Goal: Task Accomplishment & Management: Use online tool/utility

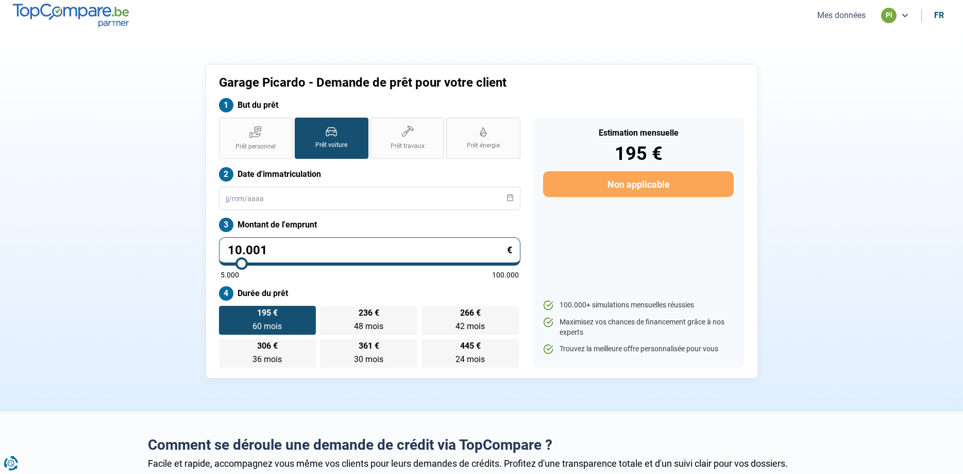
click at [833, 14] on button "Mes données" at bounding box center [841, 15] width 55 height 11
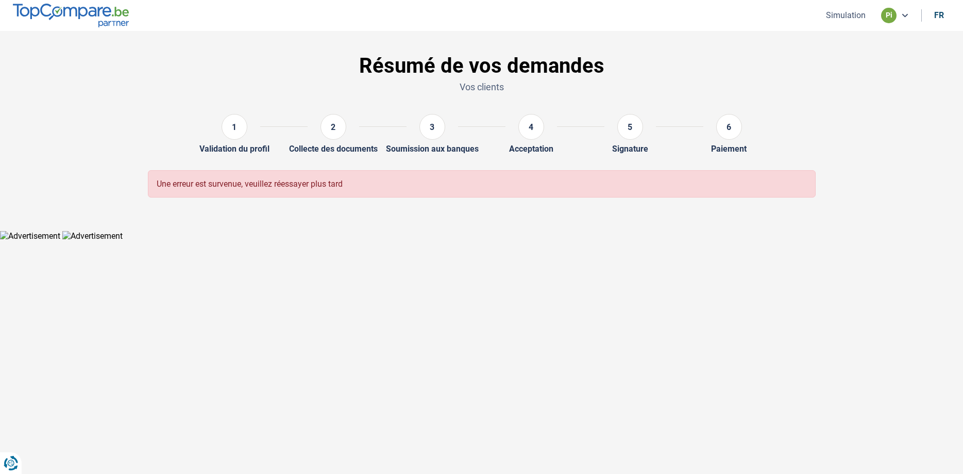
click at [848, 18] on button "Simulation" at bounding box center [846, 15] width 46 height 11
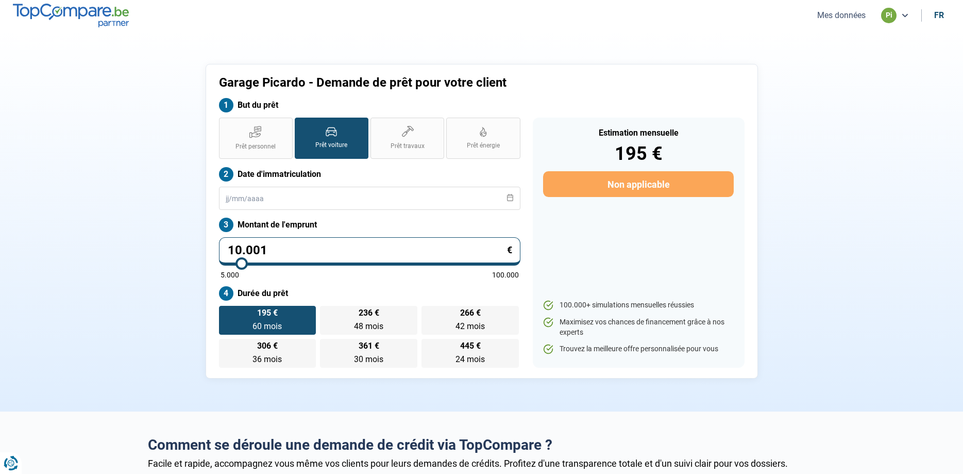
click at [848, 18] on button "Mes données" at bounding box center [841, 15] width 55 height 11
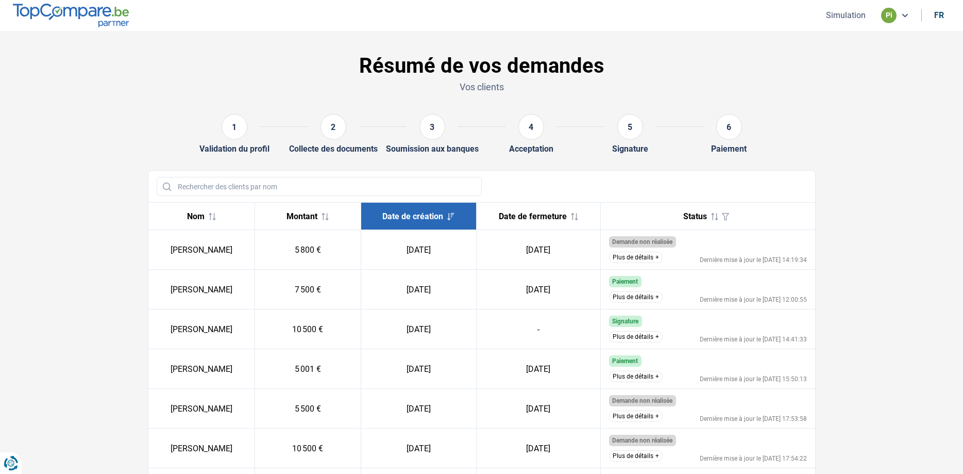
click at [632, 340] on button "Plus de détails" at bounding box center [636, 336] width 54 height 11
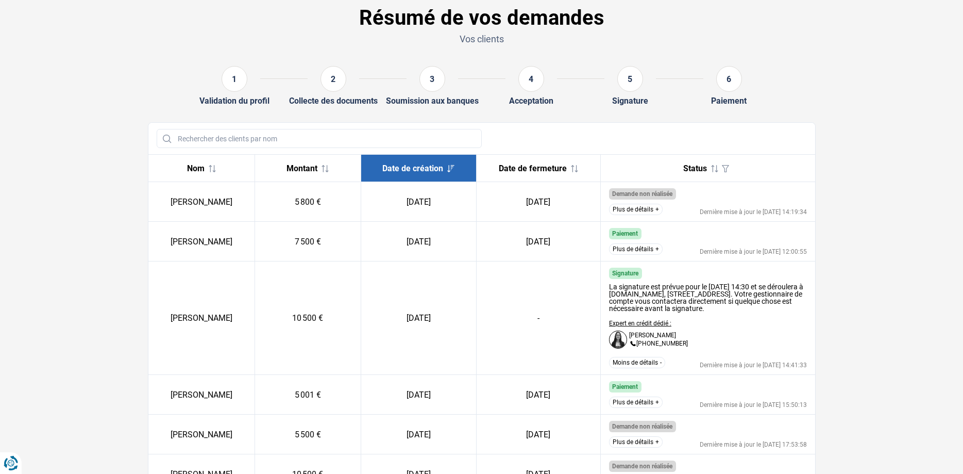
scroll to position [27, 0]
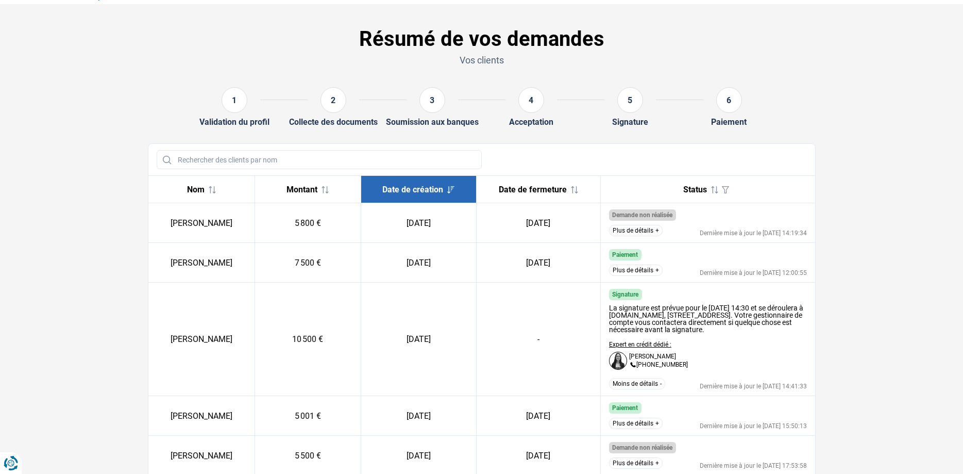
click at [643, 389] on button "Moins de détails" at bounding box center [637, 383] width 56 height 11
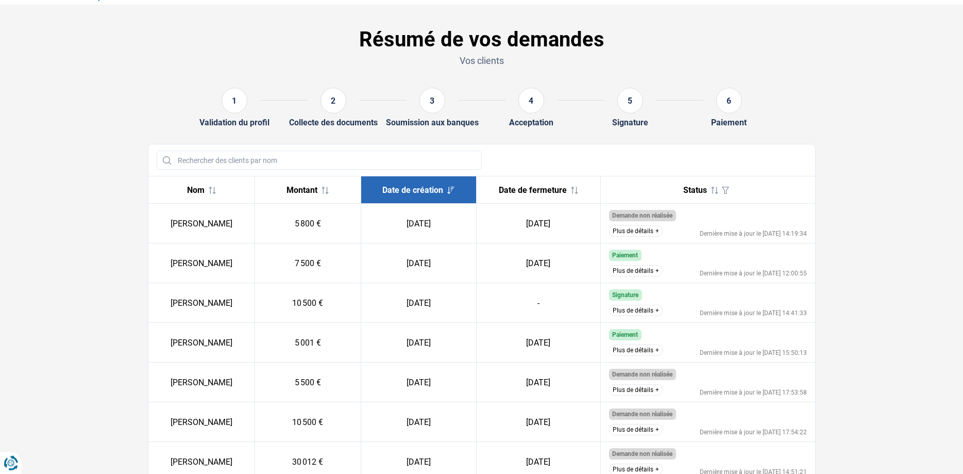
scroll to position [0, 0]
